Goal: Task Accomplishment & Management: Manage account settings

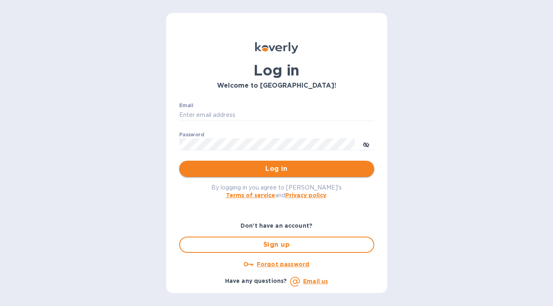
type input "[PERSON_NAME][EMAIL_ADDRESS][DOMAIN_NAME]"
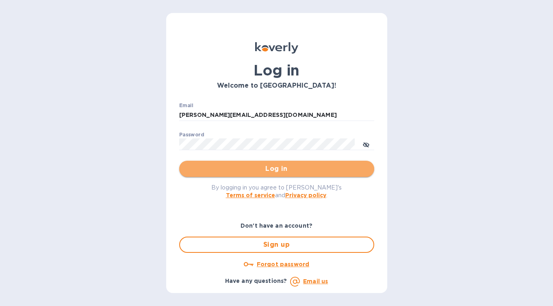
click at [267, 165] on span "Log in" at bounding box center [277, 169] width 182 height 10
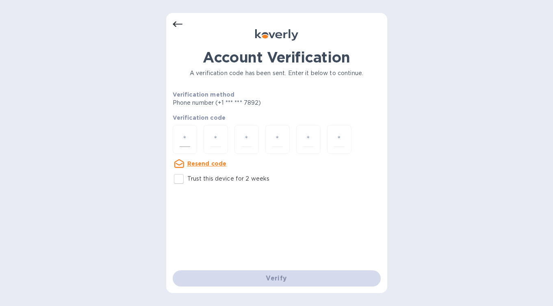
click at [188, 137] on input "number" at bounding box center [185, 139] width 11 height 15
type input "8"
type input "2"
type input "3"
type input "2"
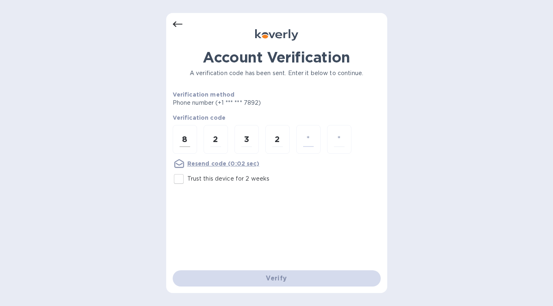
type input "1"
type input "5"
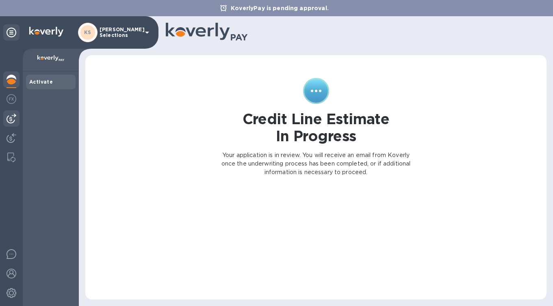
click at [10, 119] on img at bounding box center [12, 119] width 10 height 10
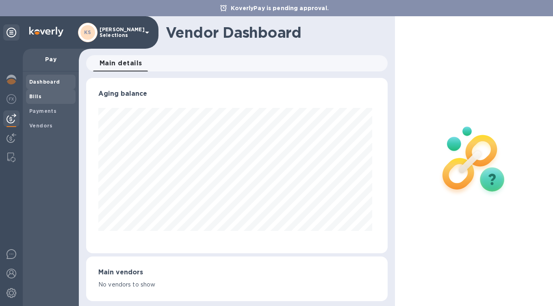
click at [34, 97] on b "Bills" at bounding box center [35, 96] width 12 height 6
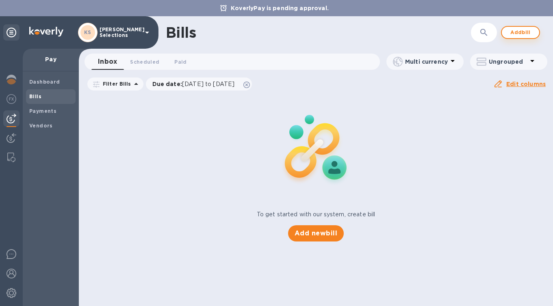
click at [516, 35] on span "Add bill" at bounding box center [520, 33] width 24 height 10
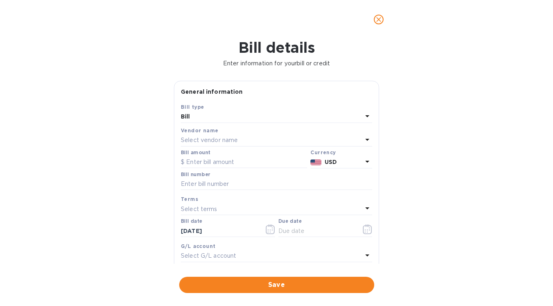
click at [250, 139] on div "Select vendor name" at bounding box center [272, 140] width 182 height 11
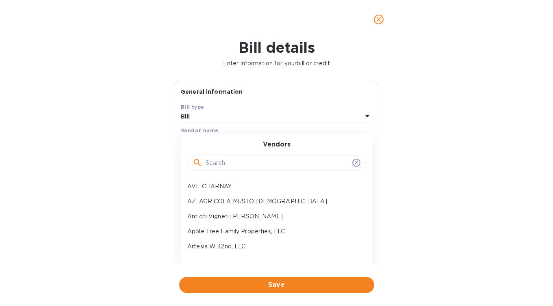
click at [234, 165] on input "text" at bounding box center [277, 163] width 143 height 12
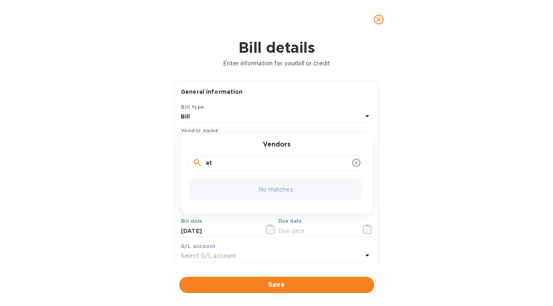
type input "a"
type input "v"
type input "be good"
click at [219, 189] on p "Vini Be Good" at bounding box center [273, 186] width 172 height 9
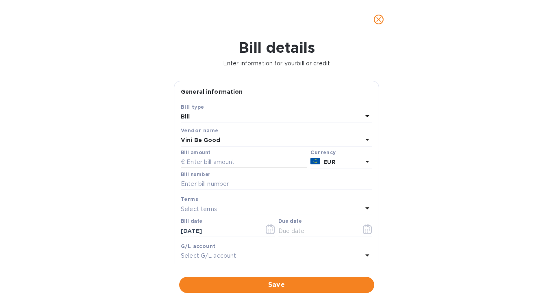
click at [216, 166] on input "text" at bounding box center [244, 162] width 126 height 12
type input "4,033.68"
click at [201, 184] on input "text" at bounding box center [276, 184] width 191 height 12
paste input "25002501"
paste input "25002504"
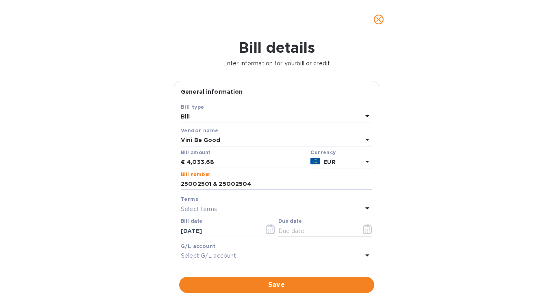
type input "25002501 & 25002504"
click at [364, 229] on icon "button" at bounding box center [367, 230] width 9 height 10
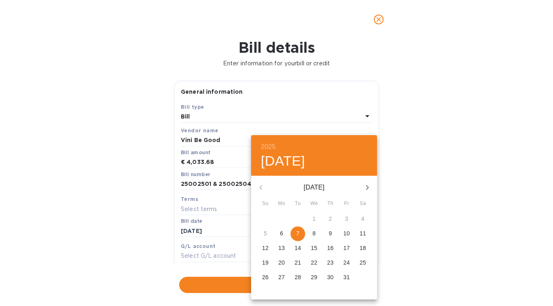
click at [298, 234] on p "7" at bounding box center [297, 234] width 3 height 8
type input "[DATE]"
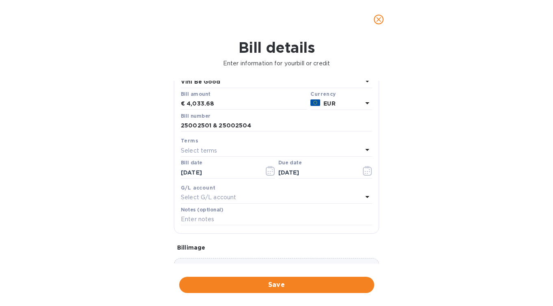
scroll to position [122, 0]
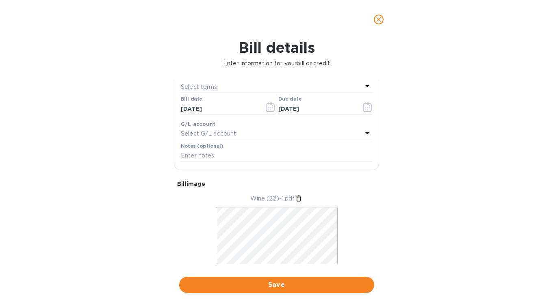
click at [486, 143] on div "Bill details Enter information for your bill or credit General information Save…" at bounding box center [276, 172] width 553 height 267
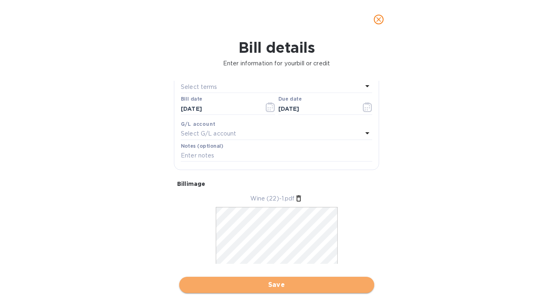
click at [271, 288] on span "Save" at bounding box center [277, 285] width 182 height 10
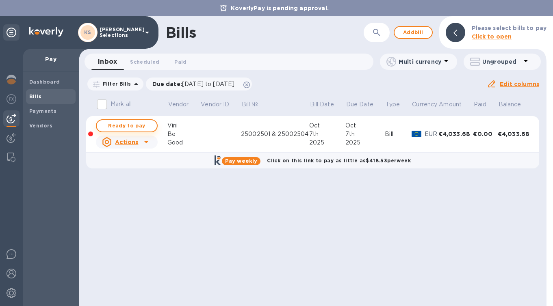
click at [126, 126] on span "Ready to pay" at bounding box center [126, 126] width 47 height 10
checkbox input "true"
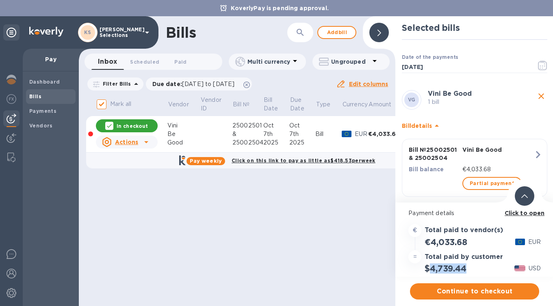
drag, startPoint x: 467, startPoint y: 270, endPoint x: 430, endPoint y: 270, distance: 37.0
click at [430, 270] on h2 "$4,739.44" at bounding box center [445, 269] width 41 height 10
copy h2 "4,739.44"
click at [520, 214] on b "Click to open" at bounding box center [525, 213] width 40 height 7
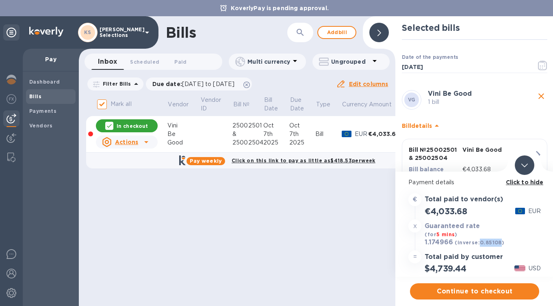
drag, startPoint x: 500, startPoint y: 243, endPoint x: 478, endPoint y: 243, distance: 21.9
click at [478, 243] on b "(inverse: 0.85108 )" at bounding box center [480, 243] width 50 height 6
copy b "0.85108"
click at [470, 292] on span "Continue to checkout" at bounding box center [475, 292] width 116 height 10
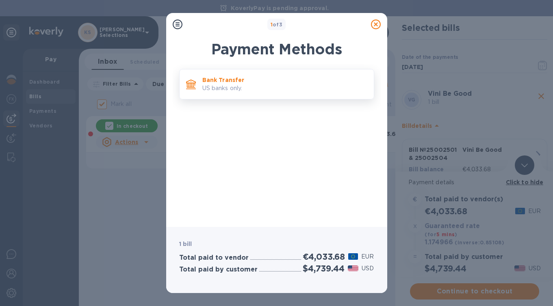
click at [239, 85] on p "US banks only." at bounding box center [284, 88] width 165 height 9
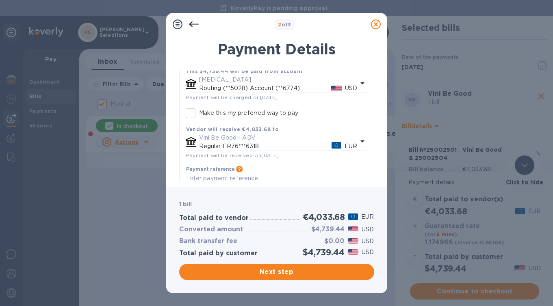
scroll to position [88, 0]
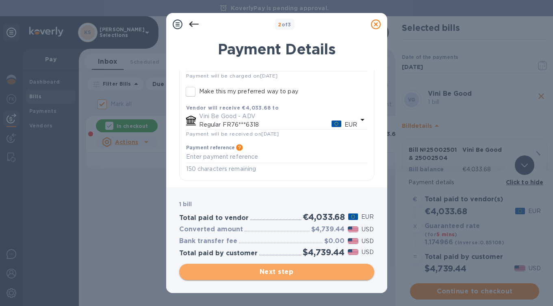
click at [273, 271] on span "Next step" at bounding box center [277, 272] width 182 height 10
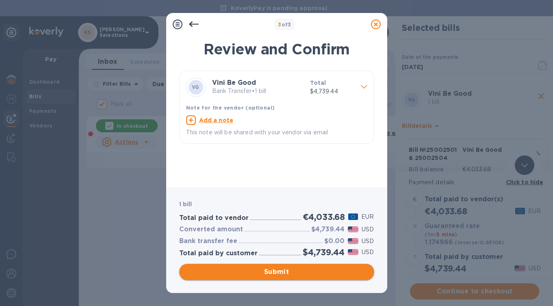
click at [273, 271] on span "Submit" at bounding box center [277, 272] width 182 height 10
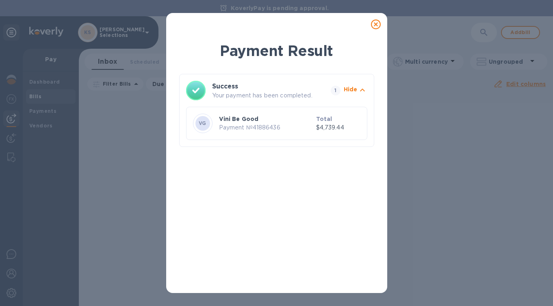
click at [375, 25] on icon at bounding box center [376, 25] width 10 height 10
